Goal: Task Accomplishment & Management: Manage account settings

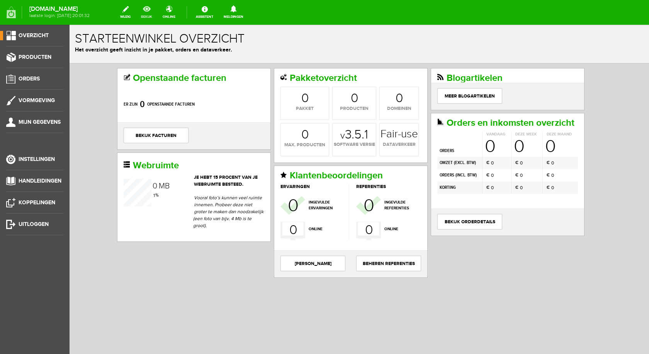
click at [157, 14] on link "bekijk" at bounding box center [146, 12] width 20 height 17
click at [240, 10] on icon at bounding box center [234, 8] width 20 height 7
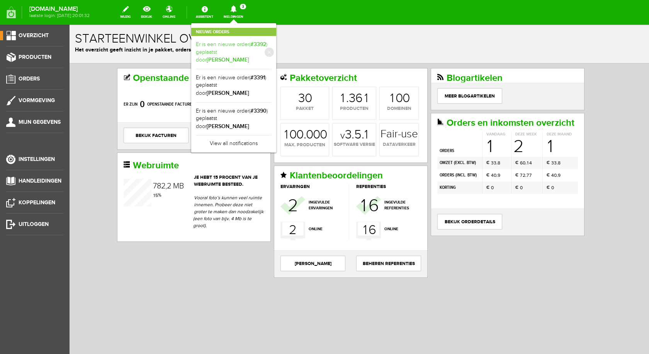
click at [253, 48] on link "Er is een nieuwe order( #3392 ) geplaatst door [PERSON_NAME]" at bounding box center [234, 53] width 76 height 24
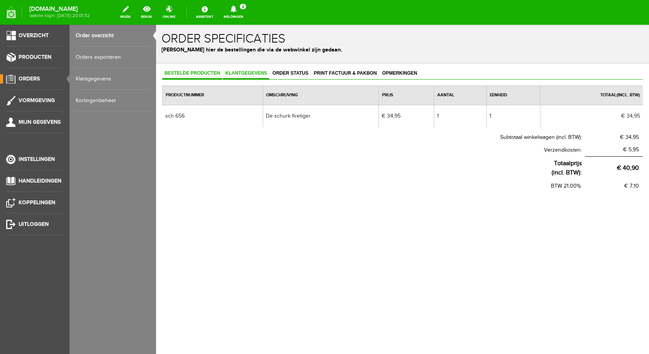
click at [254, 73] on span "Klantgegevens" at bounding box center [246, 72] width 46 height 5
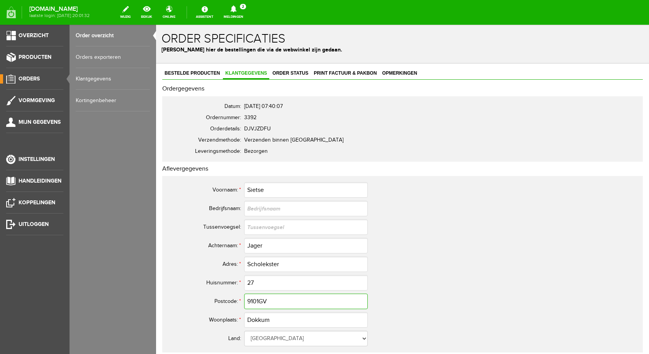
drag, startPoint x: 266, startPoint y: 301, endPoint x: 247, endPoint y: 299, distance: 19.0
click at [247, 299] on input "9101GV" at bounding box center [306, 300] width 124 height 15
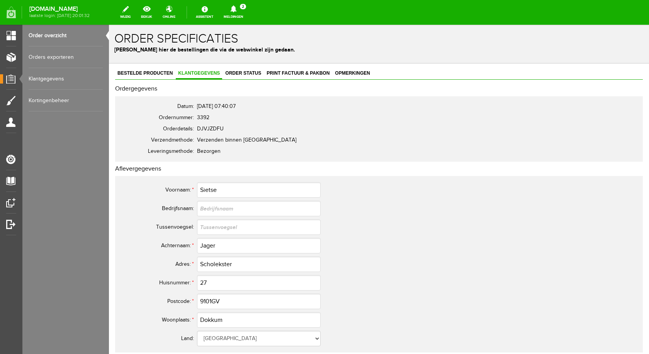
click at [240, 9] on icon at bounding box center [234, 8] width 20 height 7
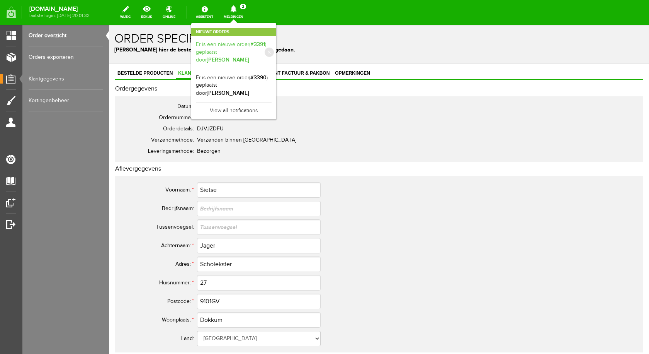
click at [242, 56] on b "[PERSON_NAME]" at bounding box center [228, 59] width 43 height 7
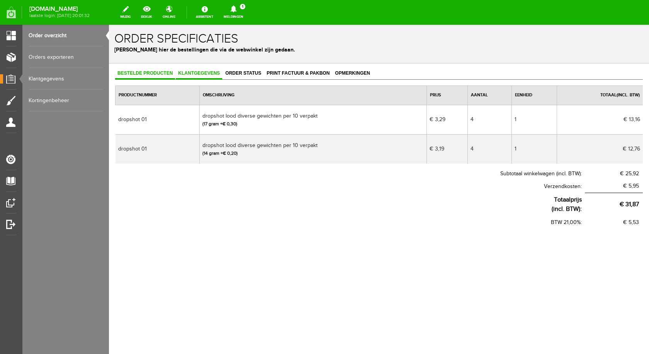
click at [201, 71] on span "Klantgegevens" at bounding box center [199, 72] width 46 height 5
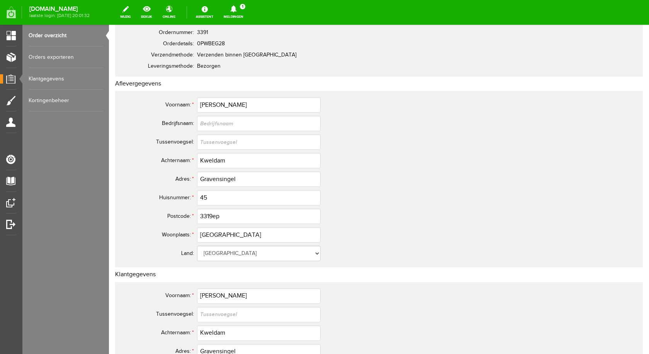
scroll to position [116, 0]
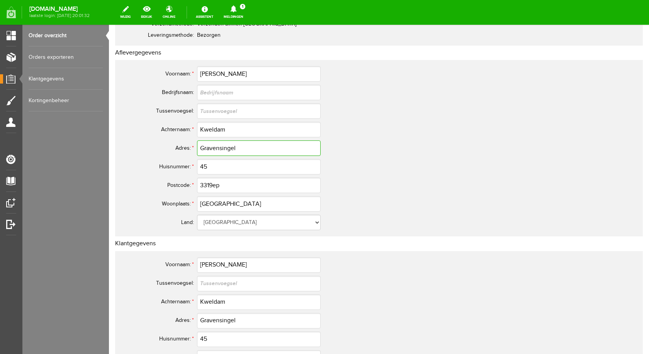
drag, startPoint x: 230, startPoint y: 145, endPoint x: 201, endPoint y: 145, distance: 29.0
click at [201, 145] on input "Gravensingel" at bounding box center [259, 147] width 124 height 15
drag, startPoint x: 216, startPoint y: 184, endPoint x: 198, endPoint y: 183, distance: 18.6
click at [198, 183] on input "3319ep" at bounding box center [259, 184] width 124 height 15
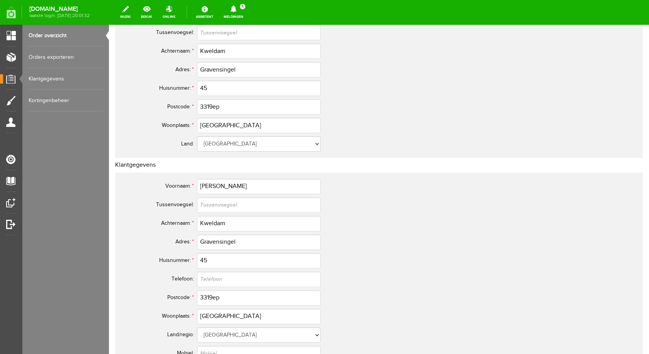
scroll to position [162, 0]
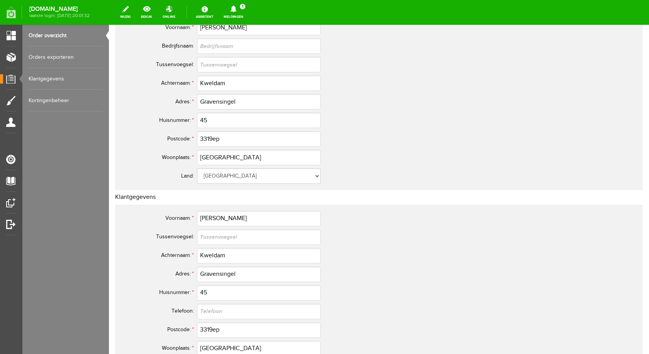
click at [240, 8] on icon at bounding box center [234, 8] width 20 height 7
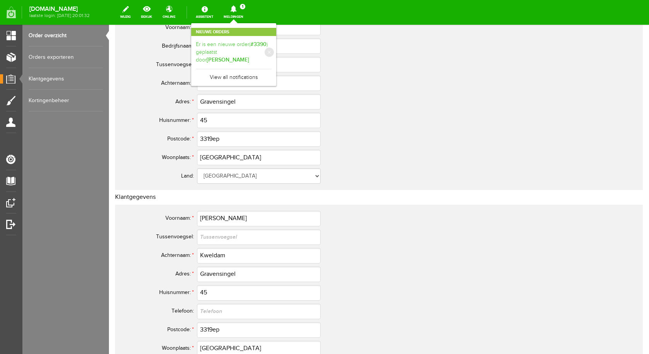
click at [257, 48] on link "Er is een nieuwe order( #3390 ) geplaatst door [PERSON_NAME]" at bounding box center [234, 53] width 76 height 24
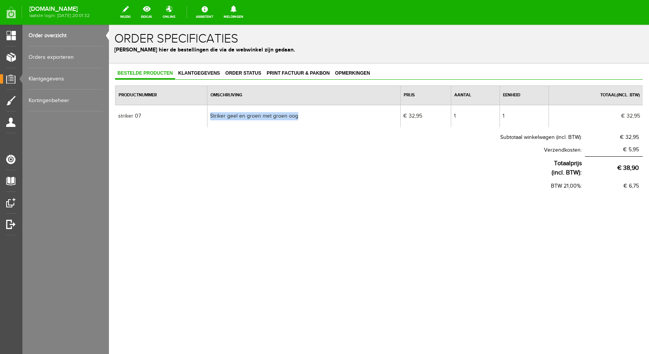
drag, startPoint x: 302, startPoint y: 116, endPoint x: 212, endPoint y: 114, distance: 90.1
click at [212, 114] on td "Striker geel en groen met groen oog" at bounding box center [304, 116] width 193 height 22
copy td "Striker geel en groen met groen oog"
click at [192, 75] on span "Klantgegevens" at bounding box center [199, 72] width 46 height 5
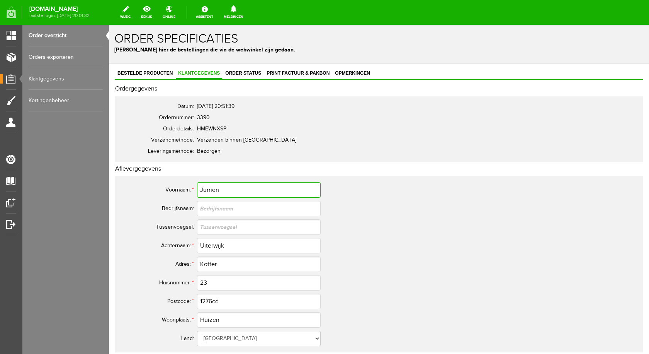
drag, startPoint x: 224, startPoint y: 189, endPoint x: 199, endPoint y: 190, distance: 24.8
click at [199, 190] on input "Jurrien" at bounding box center [259, 189] width 124 height 15
drag, startPoint x: 223, startPoint y: 248, endPoint x: 200, endPoint y: 247, distance: 22.4
click at [200, 247] on input "Uiterwijk" at bounding box center [259, 245] width 124 height 15
drag, startPoint x: 225, startPoint y: 302, endPoint x: 199, endPoint y: 301, distance: 25.5
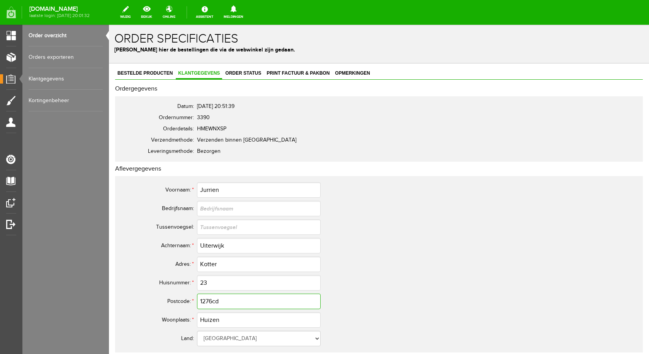
click at [199, 301] on input "1276cd" at bounding box center [259, 300] width 124 height 15
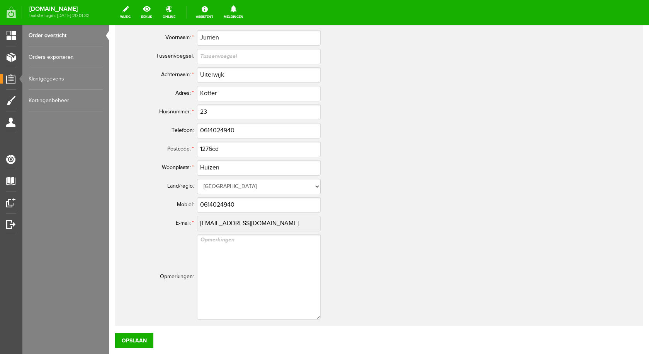
scroll to position [348, 0]
